Goal: Answer question/provide support: Share knowledge or assist other users

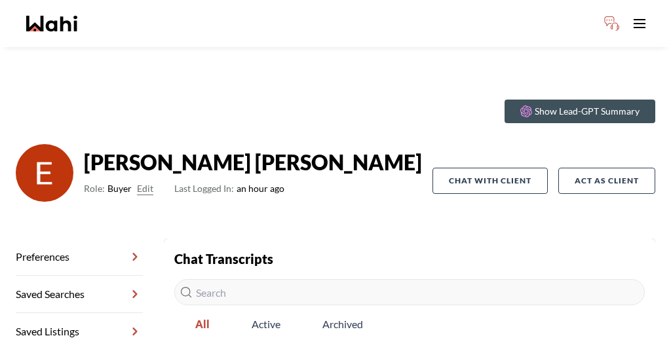
scroll to position [10, 0]
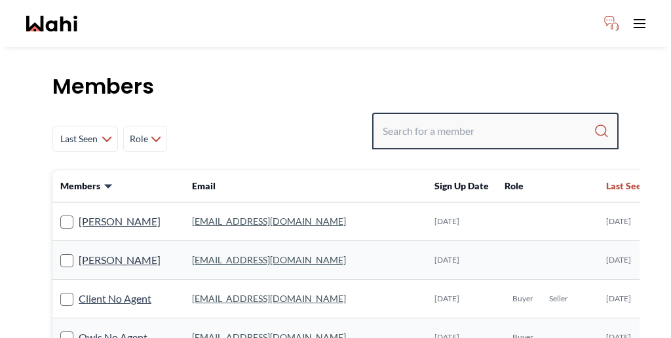
click at [478, 119] on input "Search input" at bounding box center [488, 131] width 211 height 24
paste input "Kevin"
type input "Kevin"
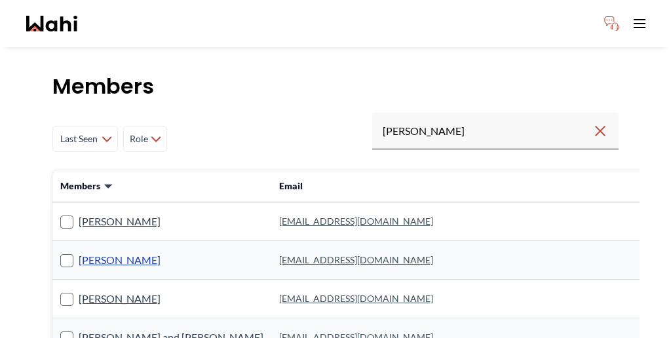
click at [95, 252] on link "Kevin McKay" at bounding box center [120, 260] width 82 height 17
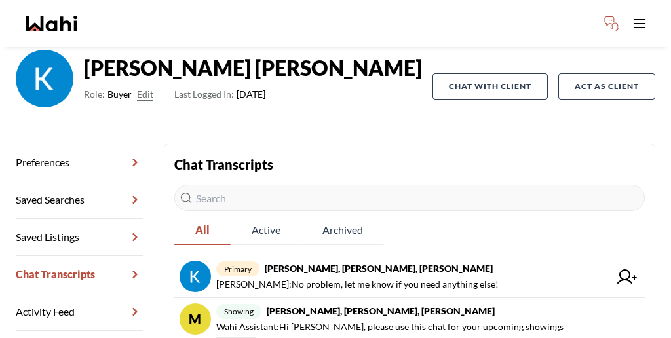
scroll to position [104, 0]
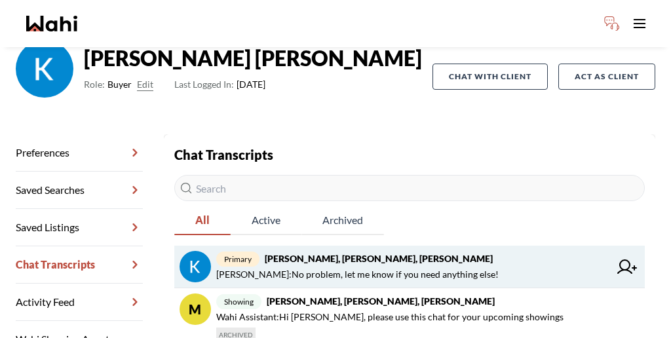
click at [282, 253] on strong "Kevin McKay, Fawzia Sheikh, Behnam" at bounding box center [379, 258] width 228 height 11
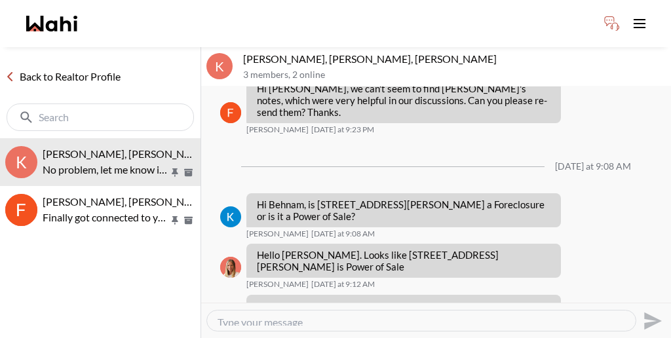
scroll to position [944, 0]
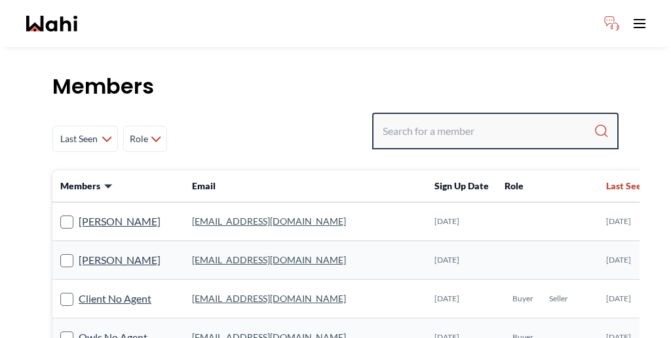
click at [503, 119] on input "Search input" at bounding box center [488, 131] width 211 height 24
paste input "Khalid"
type input "Khalid"
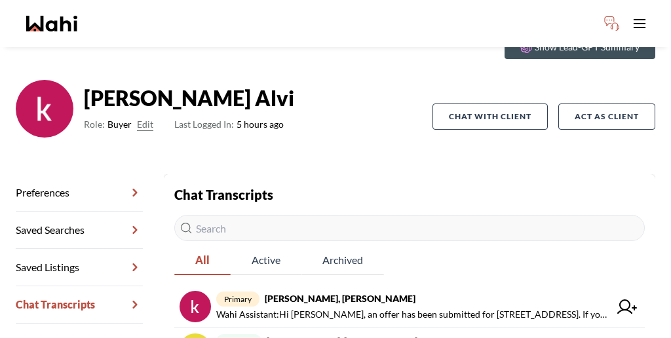
scroll to position [65, 0]
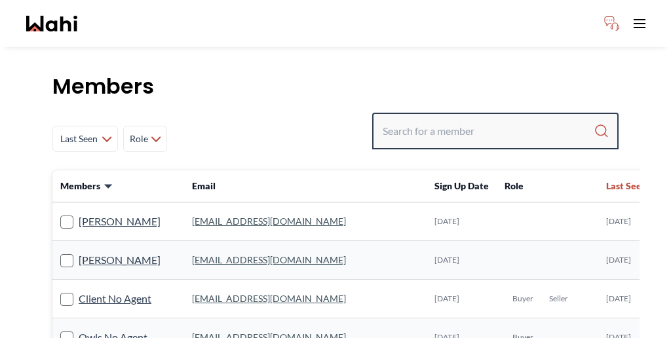
click at [497, 119] on input "Search input" at bounding box center [488, 131] width 211 height 24
type input "kevin mckey"
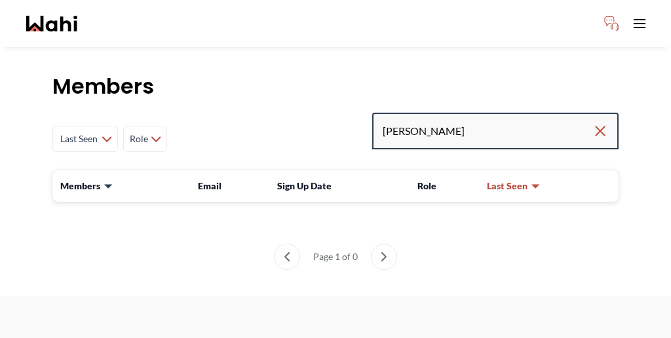
drag, startPoint x: 507, startPoint y: 96, endPoint x: 473, endPoint y: 96, distance: 34.1
click at [473, 119] on input "kevin mckey" at bounding box center [488, 131] width 210 height 24
type input "kevin"
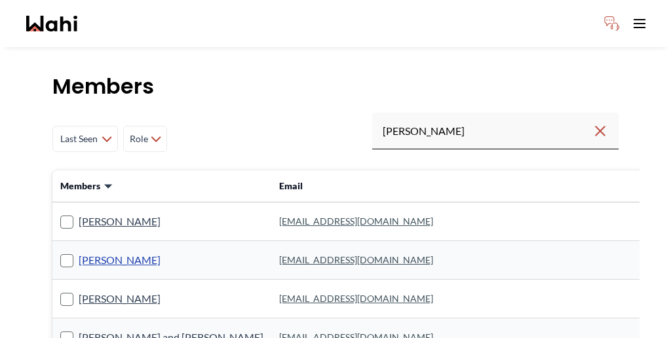
click at [95, 252] on link "Kevin McKay" at bounding box center [120, 260] width 82 height 17
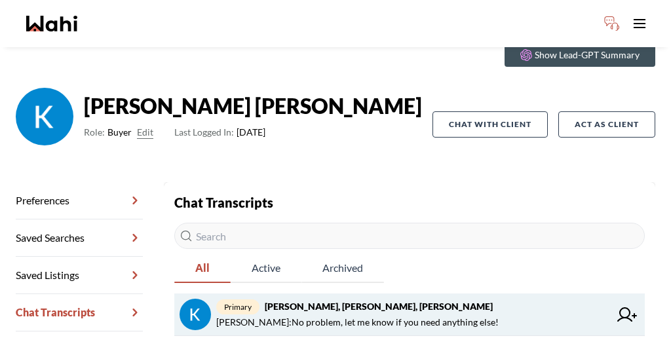
click at [216, 315] on span "Behnam Fazili : No problem, let me know if you need anything else!" at bounding box center [357, 323] width 282 height 16
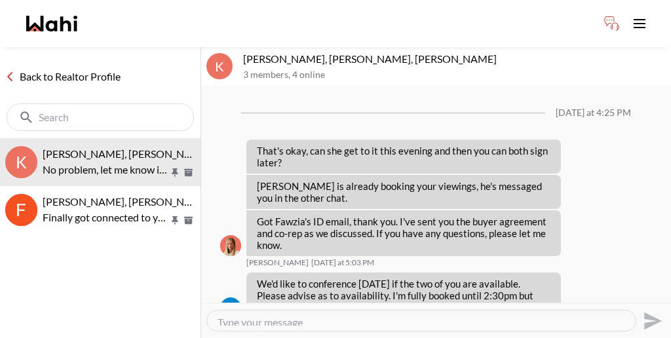
scroll to position [944, 0]
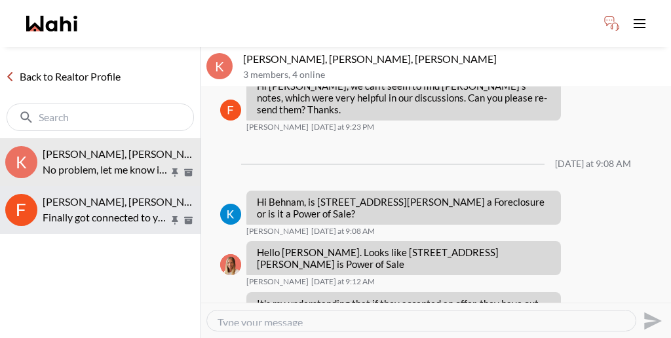
click at [125, 210] on p "Finally got connected to you on wahi." at bounding box center [106, 218] width 126 height 16
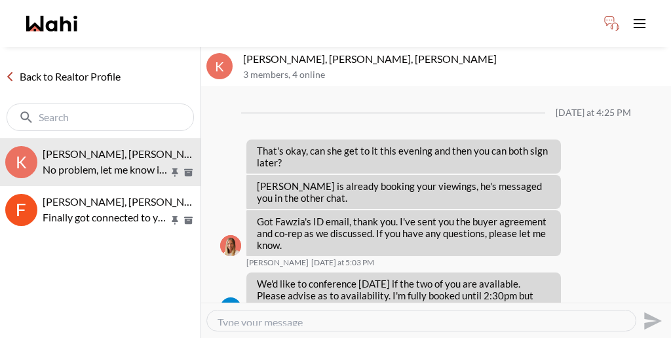
scroll to position [944, 0]
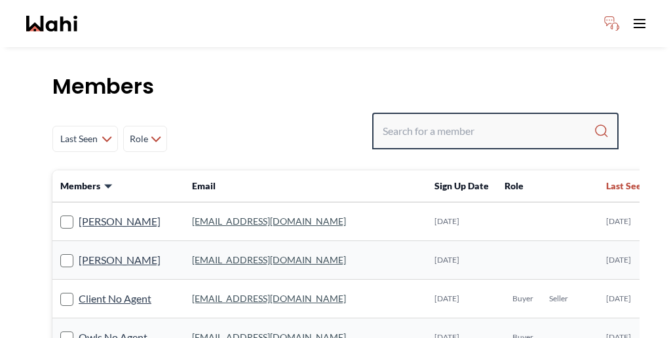
click at [485, 119] on input "Search input" at bounding box center [488, 131] width 211 height 24
type input "[PERSON_NAME]"
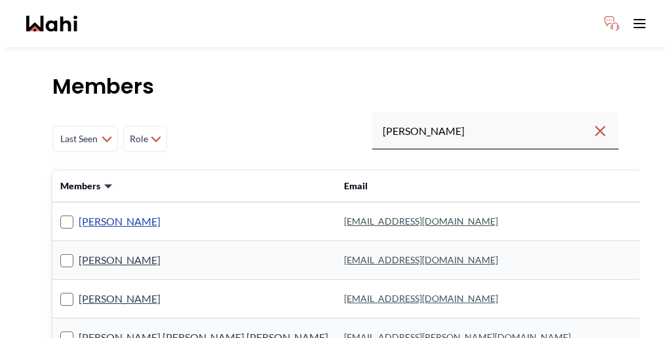
click at [97, 213] on link "[PERSON_NAME]" at bounding box center [120, 221] width 82 height 17
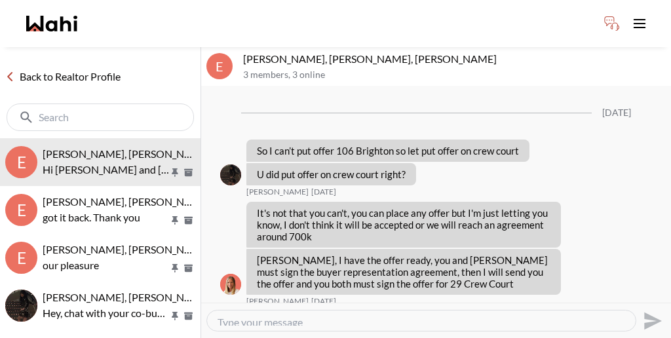
scroll to position [948, 0]
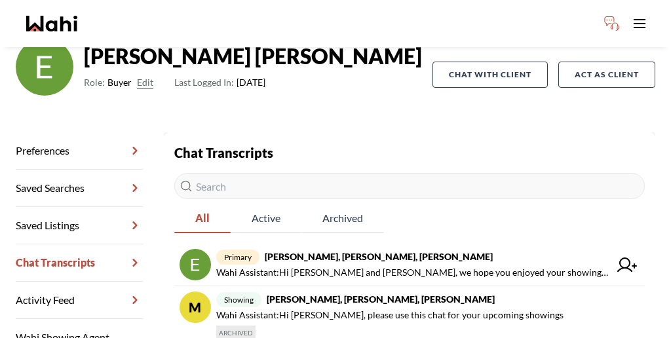
scroll to position [107, 0]
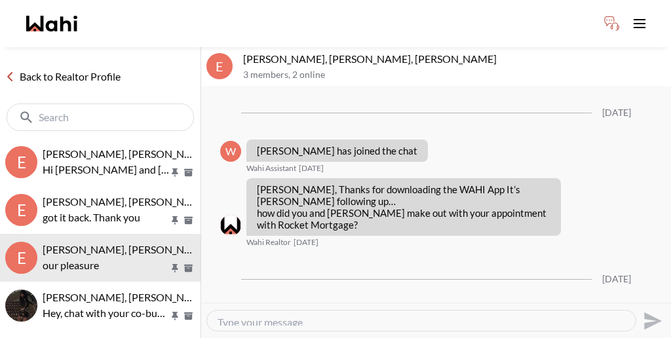
scroll to position [1292, 0]
